Goal: Information Seeking & Learning: Learn about a topic

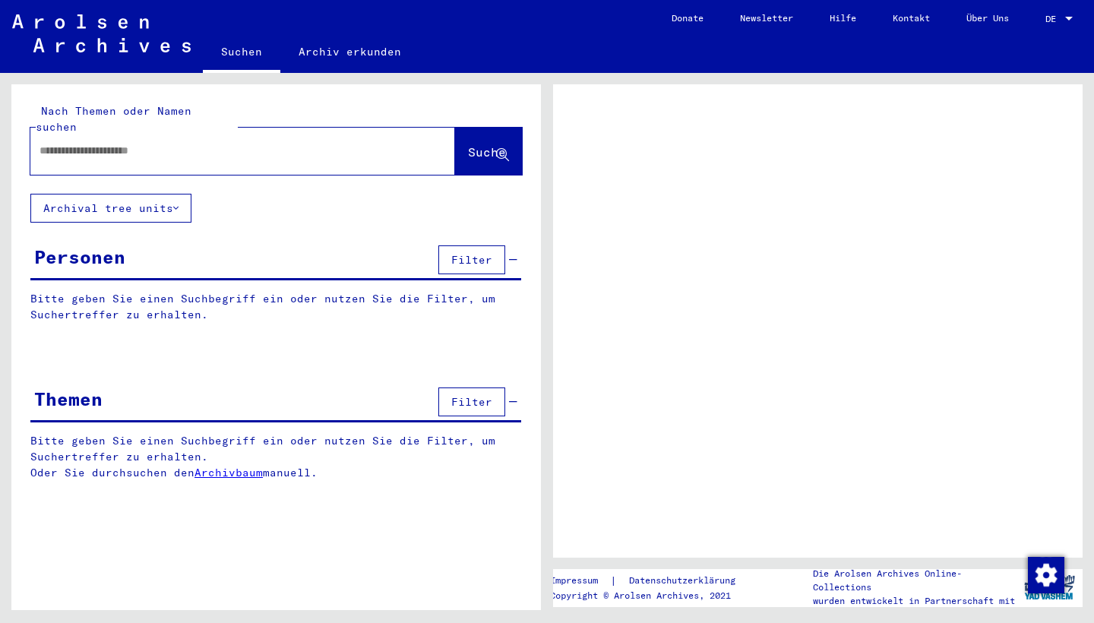
click at [256, 143] on input "text" at bounding box center [229, 151] width 379 height 16
type input "*********"
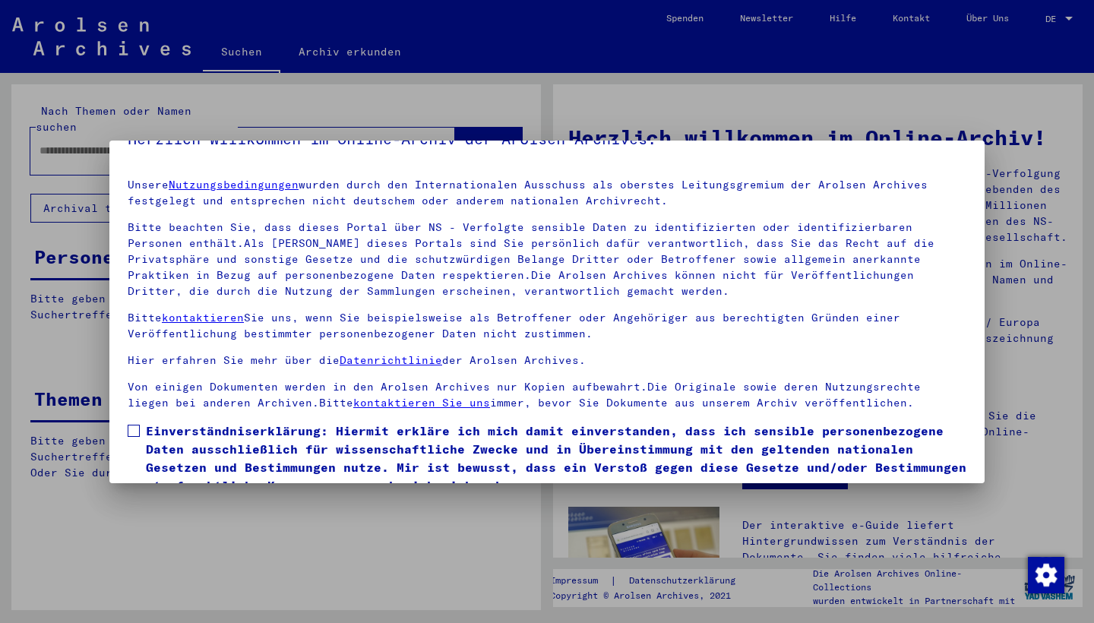
scroll to position [54, 0]
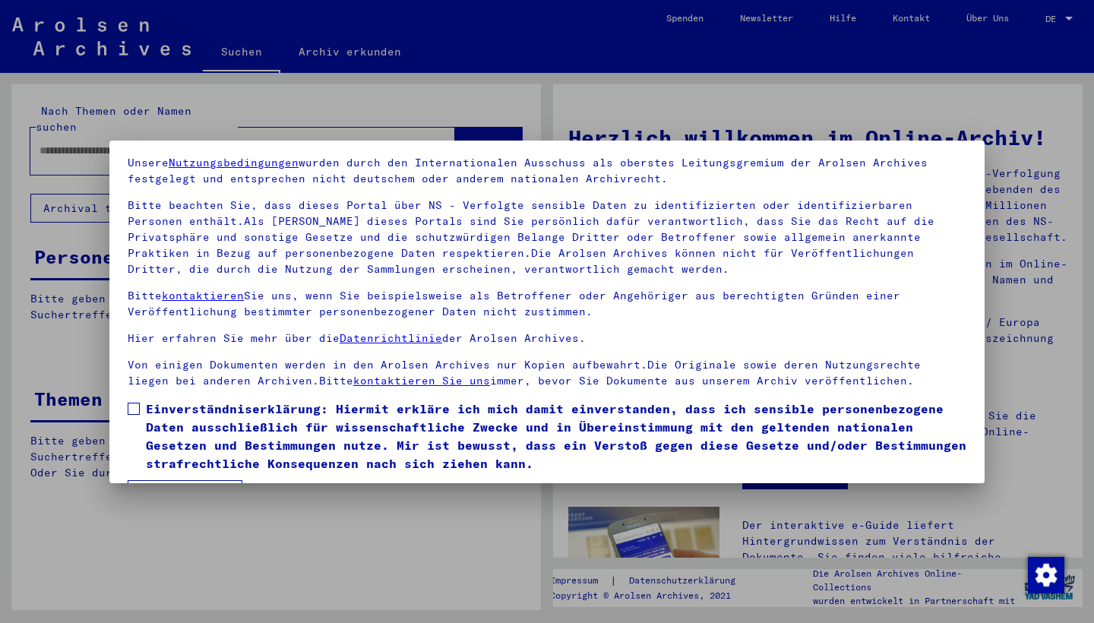
click at [136, 412] on span at bounding box center [134, 409] width 12 height 12
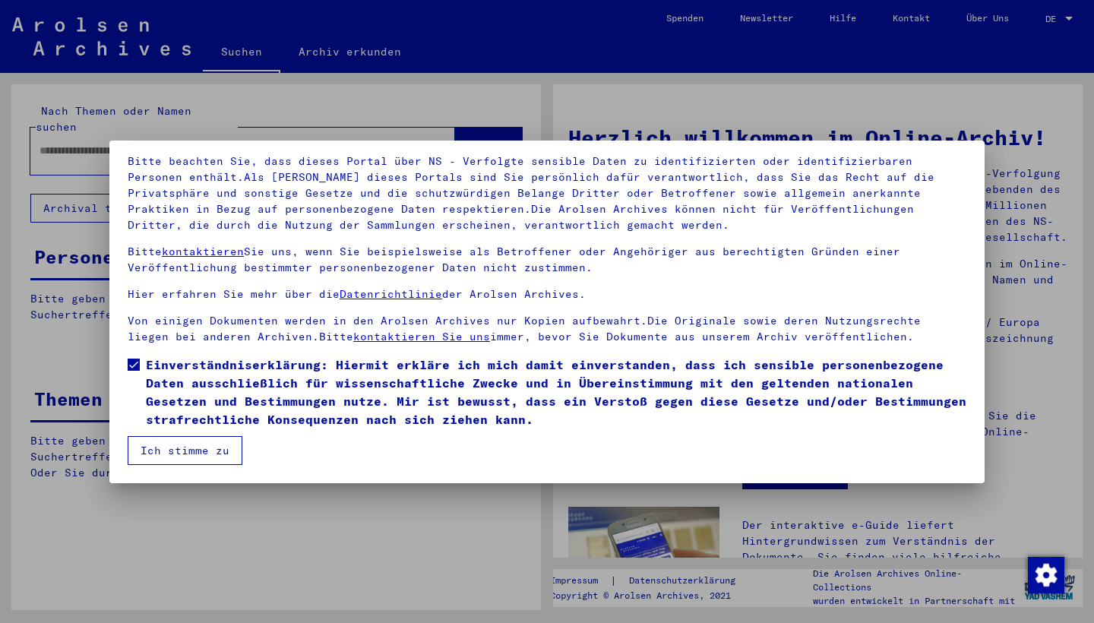
scroll to position [98, 0]
click at [231, 454] on button "Ich stimme zu" at bounding box center [185, 450] width 115 height 29
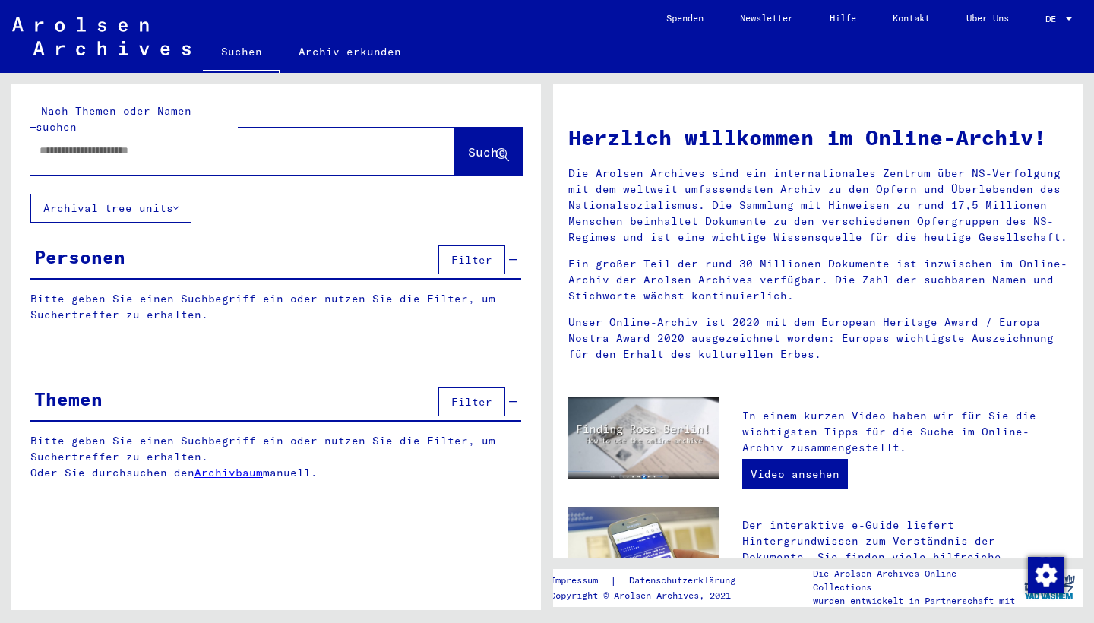
click at [226, 146] on div at bounding box center [219, 151] width 379 height 34
click at [205, 143] on input "text" at bounding box center [225, 151] width 370 height 16
type input "**********"
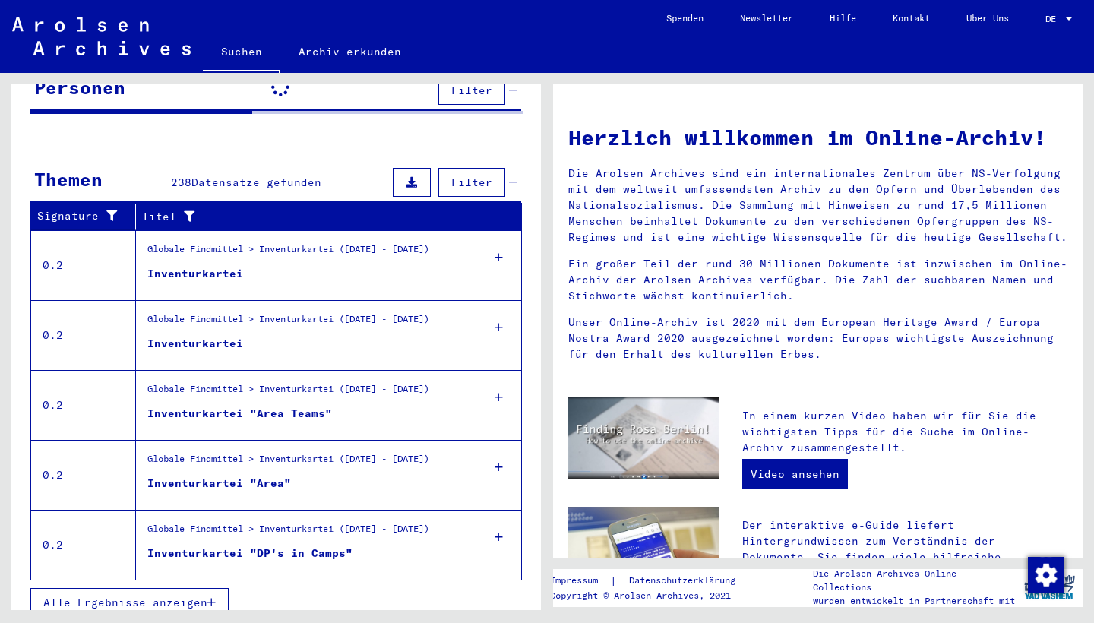
scroll to position [170, 0]
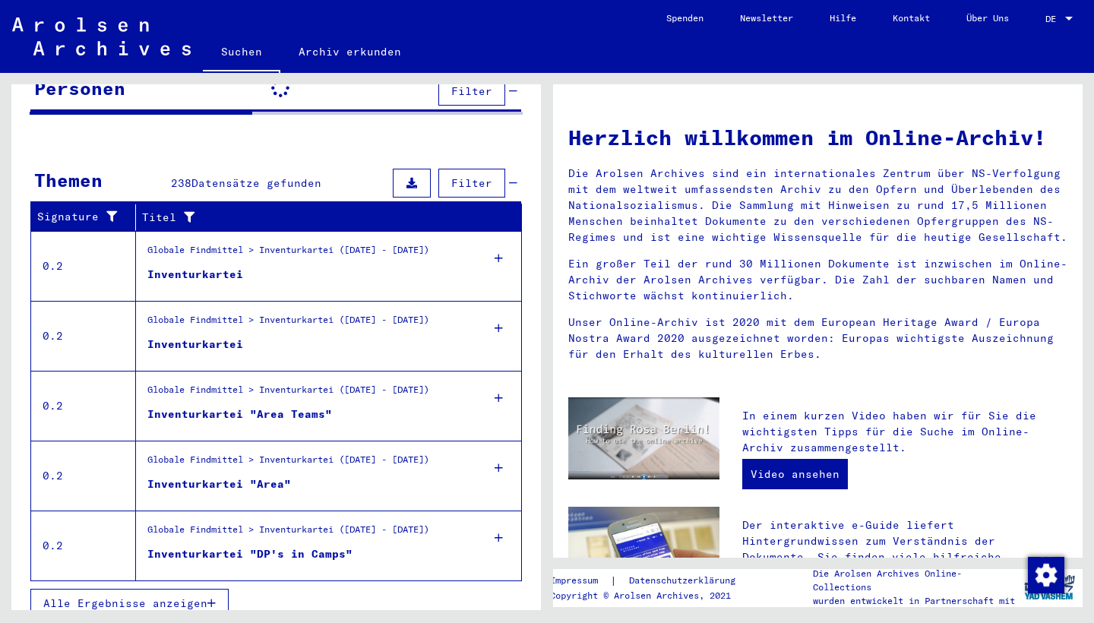
click at [233, 546] on div "Inventurkartei "DP's in Camps"" at bounding box center [249, 554] width 205 height 16
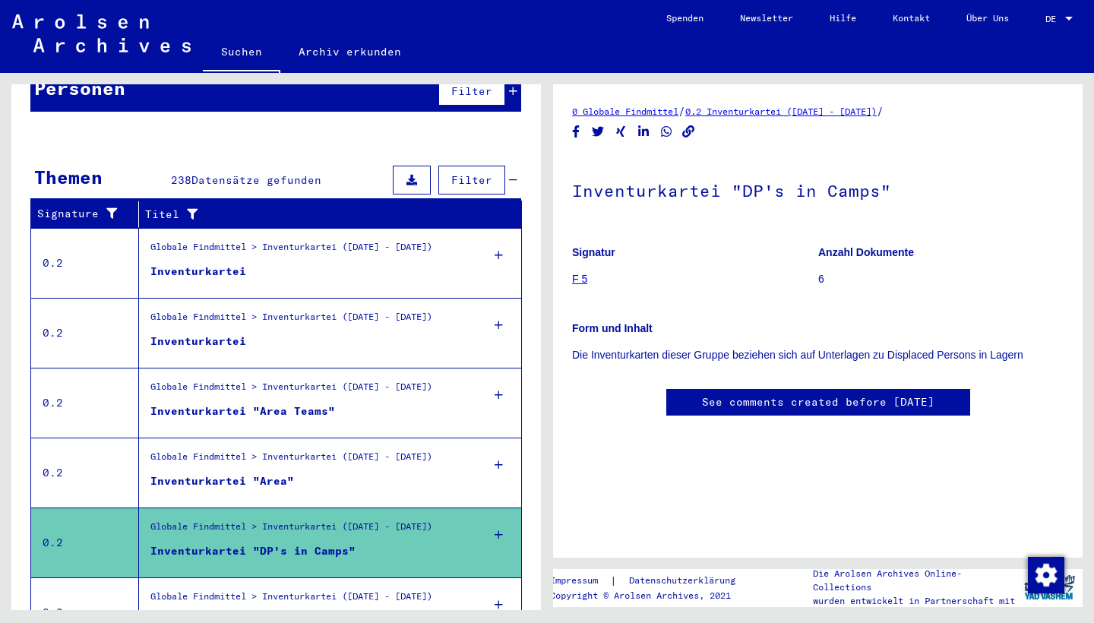
click at [584, 276] on link "F 5" at bounding box center [579, 279] width 15 height 12
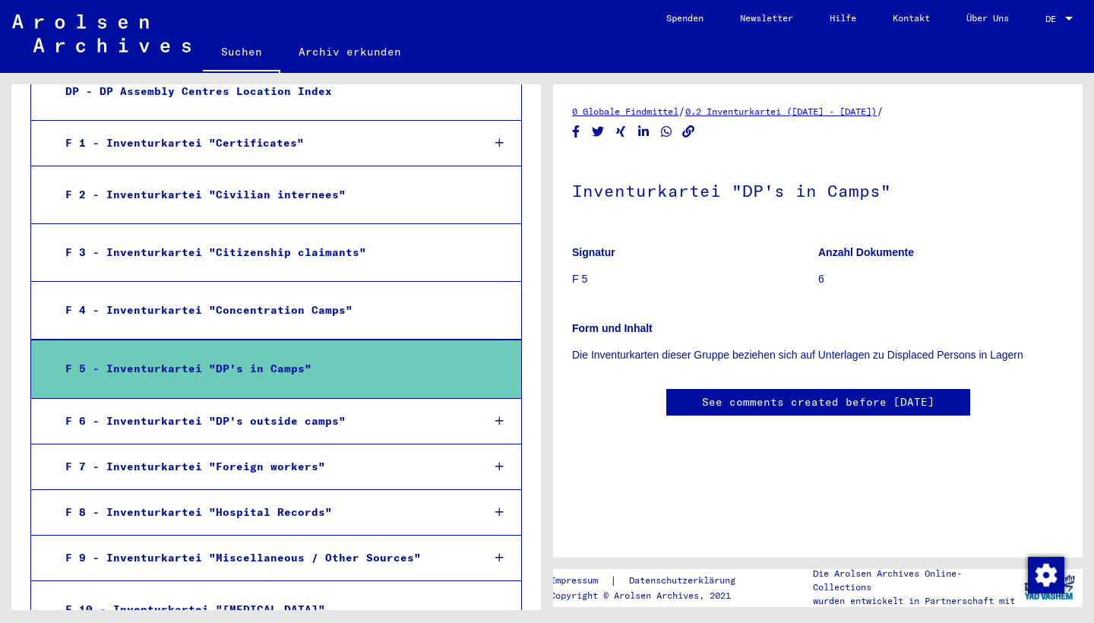
click at [495, 416] on icon at bounding box center [499, 421] width 8 height 11
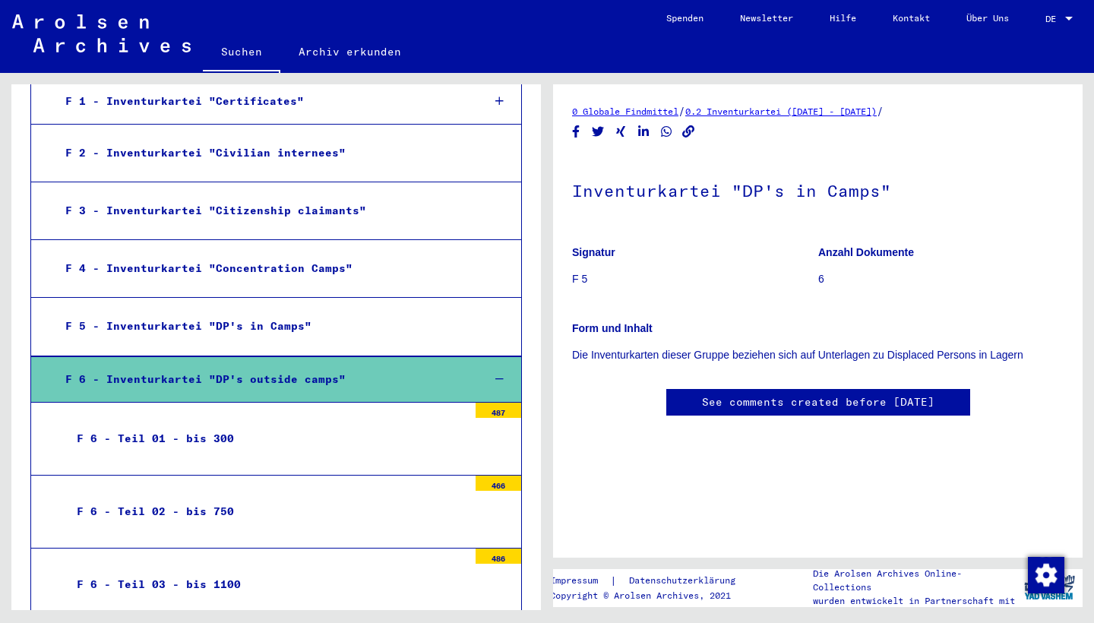
scroll to position [510, 0]
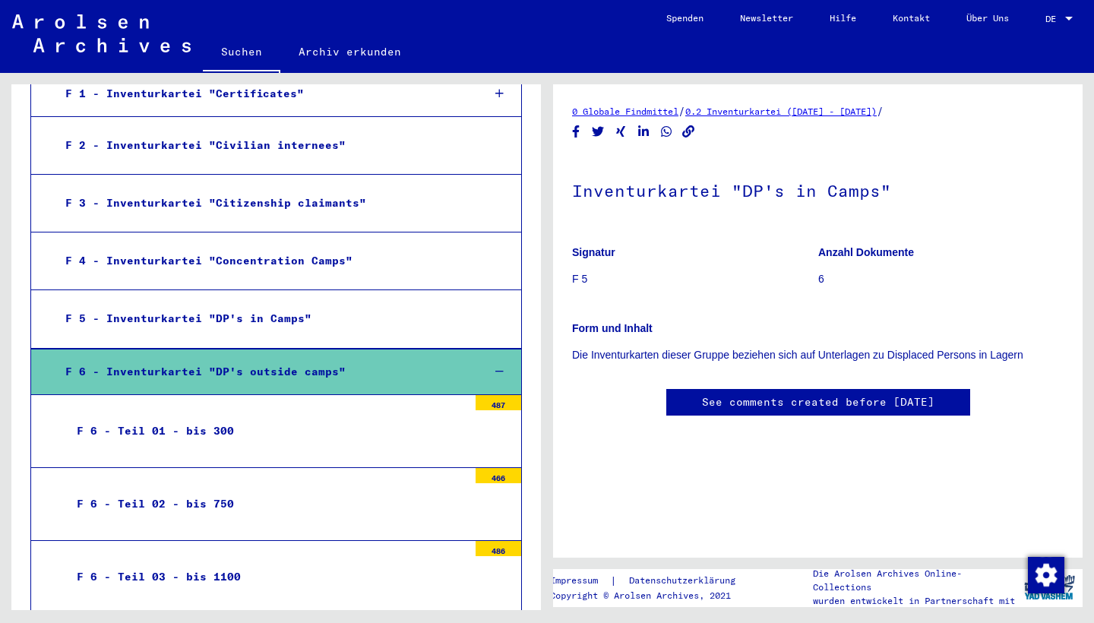
click at [171, 416] on div "F 6 - Teil 01 - bis 300" at bounding box center [266, 431] width 403 height 30
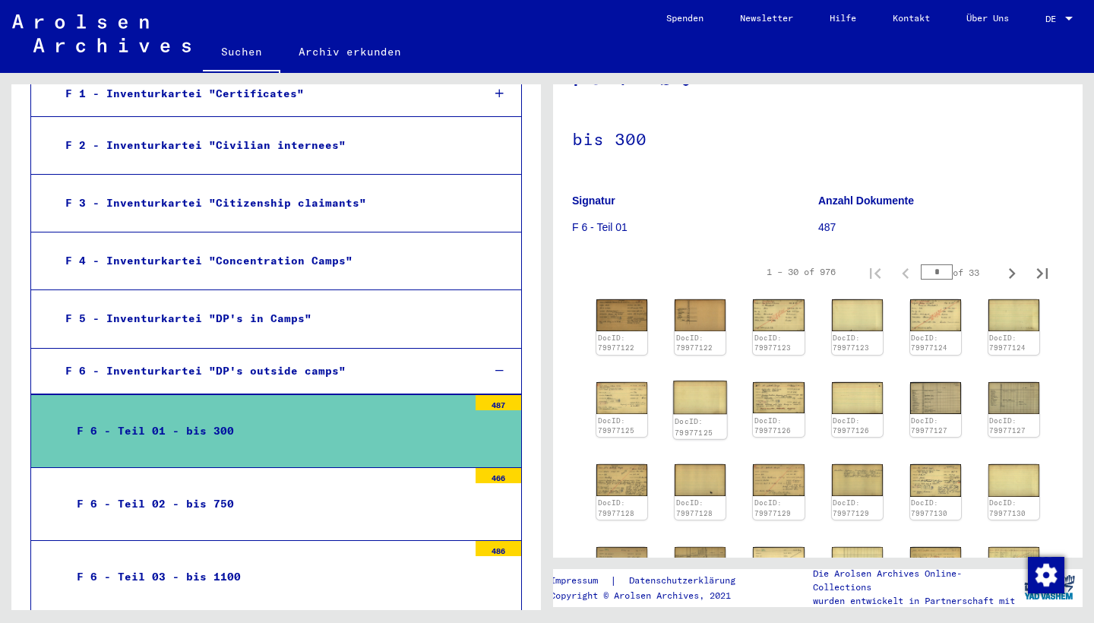
scroll to position [69, 0]
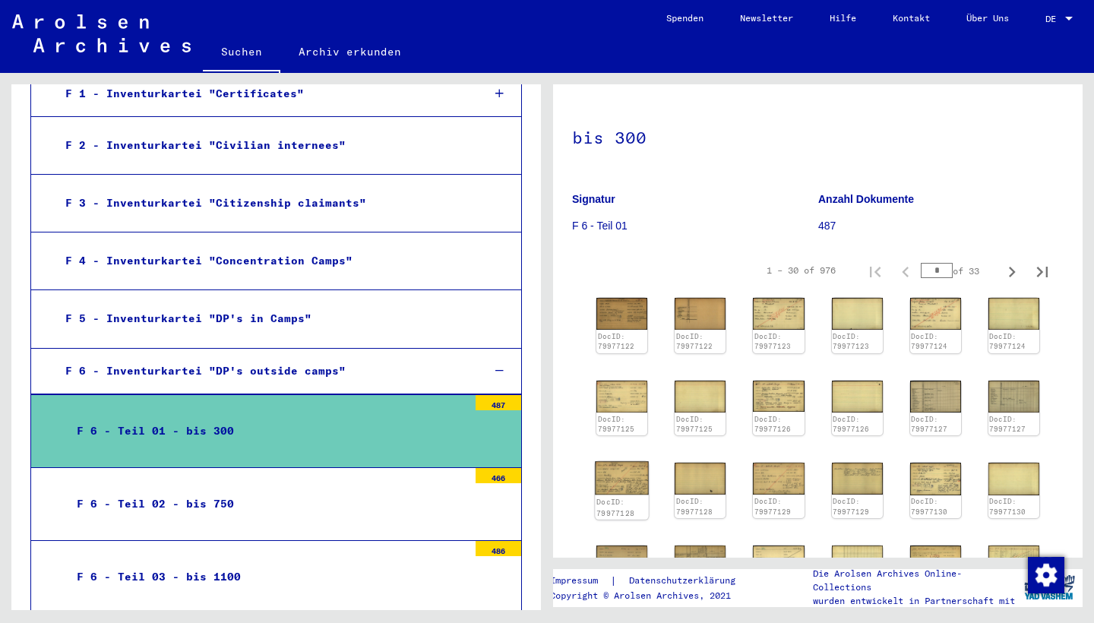
click at [625, 470] on img at bounding box center [622, 477] width 54 height 33
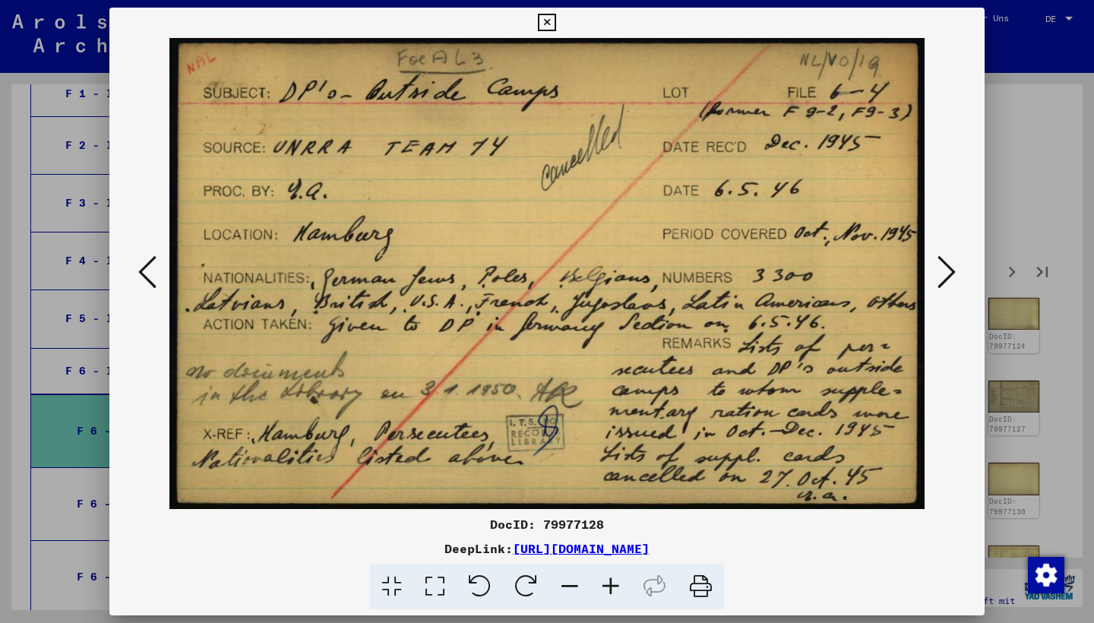
click at [556, 26] on icon at bounding box center [546, 23] width 17 height 18
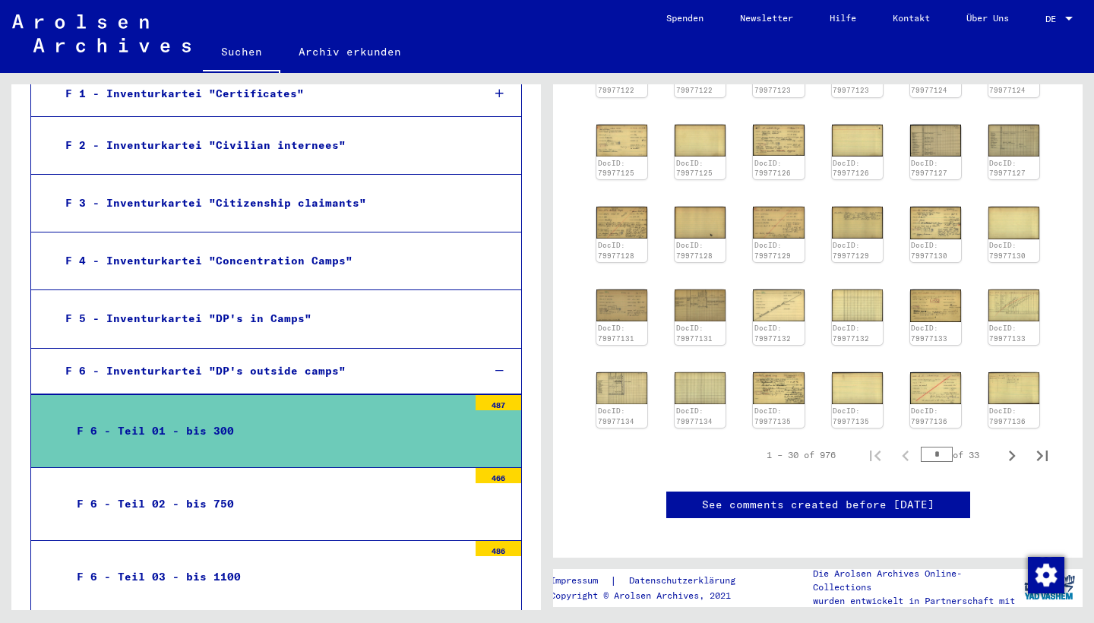
scroll to position [314, 0]
